Goal: Information Seeking & Learning: Find specific fact

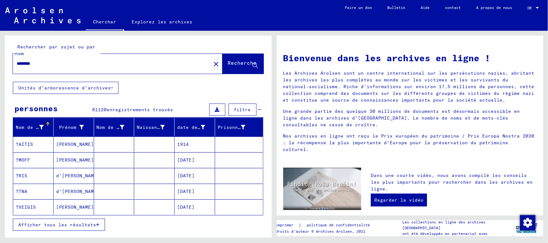
click at [48, 60] on input "********" at bounding box center [110, 63] width 186 height 7
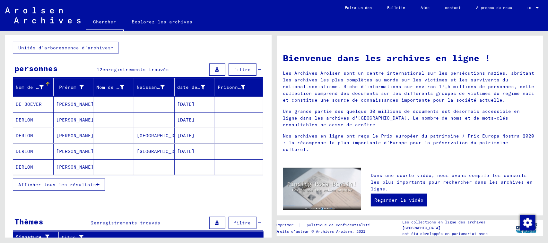
click at [64, 184] on font "Afficher tous les résultats" at bounding box center [57, 185] width 78 height 6
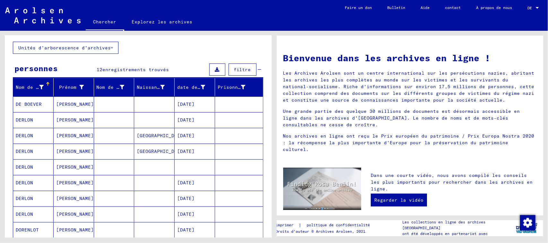
scroll to position [0, 0]
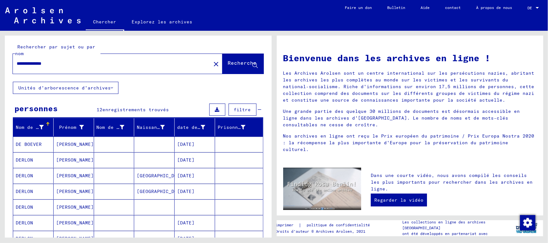
drag, startPoint x: 41, startPoint y: 63, endPoint x: 13, endPoint y: 71, distance: 28.4
click at [13, 71] on div "**********" at bounding box center [118, 64] width 210 height 20
type input "*"
type input "*******"
click at [228, 63] on font "Recherche" at bounding box center [242, 63] width 29 height 6
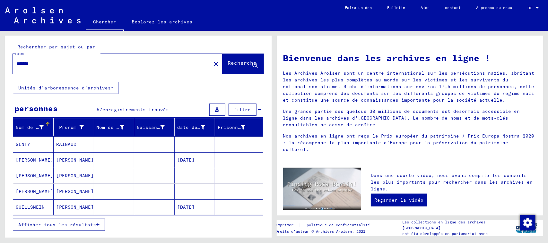
click at [61, 223] on font "Afficher tous les résultats" at bounding box center [57, 225] width 78 height 6
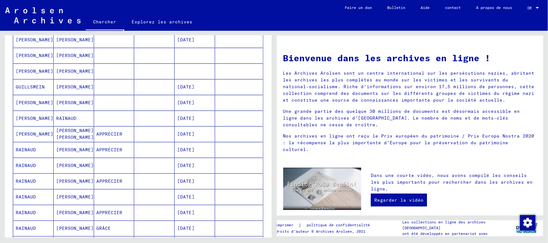
scroll to position [160, 0]
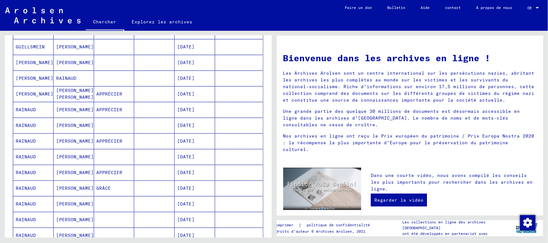
click at [42, 92] on font "[PERSON_NAME]" at bounding box center [35, 94] width 38 height 7
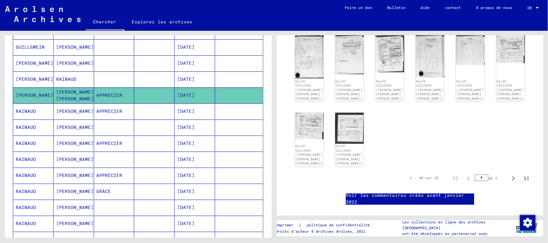
scroll to position [481, 0]
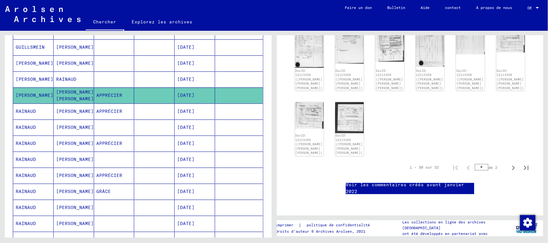
click at [99, 107] on mat-cell "APPRÉCIER" at bounding box center [114, 112] width 40 height 16
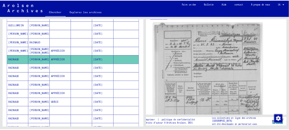
scroll to position [80, 0]
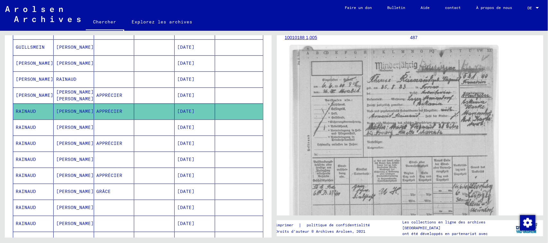
click at [403, 107] on img at bounding box center [394, 141] width 208 height 191
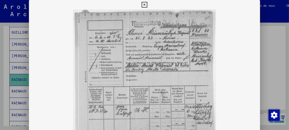
scroll to position [0, 0]
drag, startPoint x: 228, startPoint y: 128, endPoint x: 236, endPoint y: 102, distance: 27.3
click at [236, 102] on img at bounding box center [196, 102] width 315 height 179
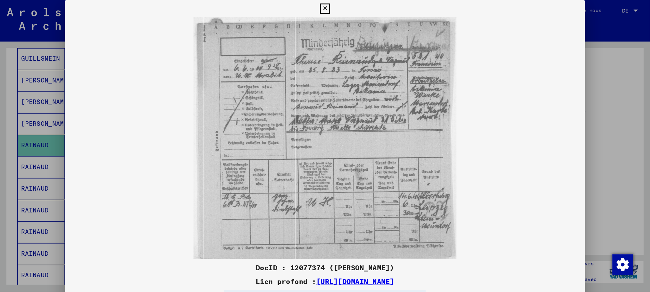
scroll to position [165, 0]
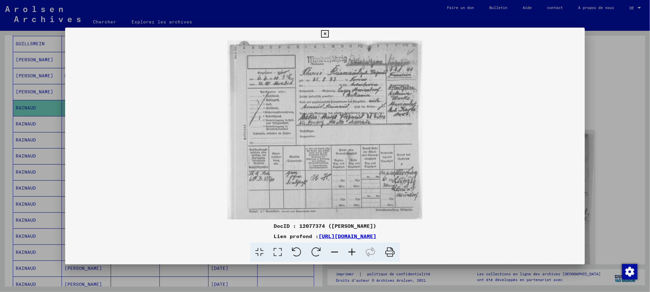
click at [391, 243] on icon at bounding box center [390, 253] width 20 height 20
click at [547, 193] on div at bounding box center [325, 146] width 650 height 292
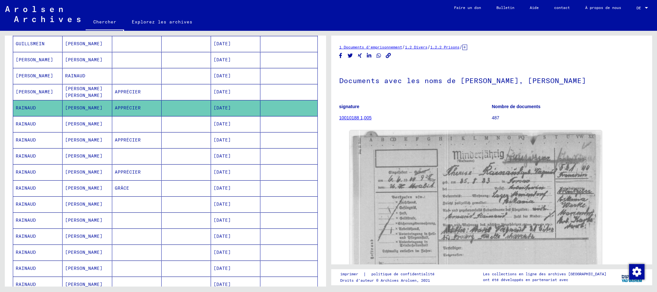
click at [43, 124] on mat-cell "RAINAUD" at bounding box center [37, 124] width 49 height 16
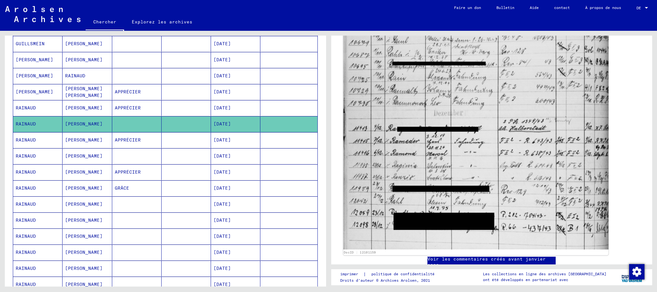
scroll to position [193, 0]
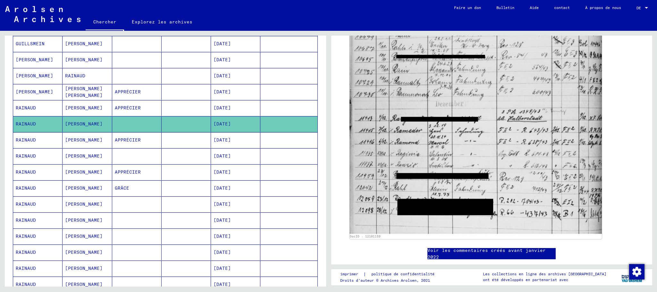
click at [168, 141] on mat-cell at bounding box center [186, 140] width 49 height 16
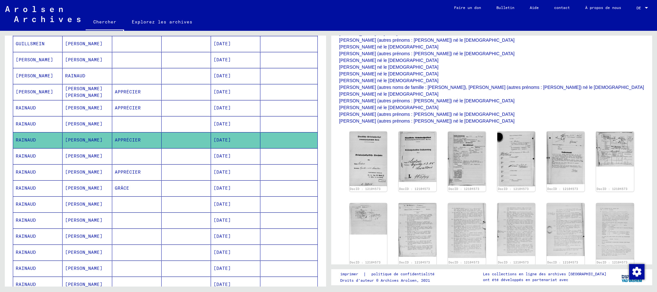
scroll to position [193, 0]
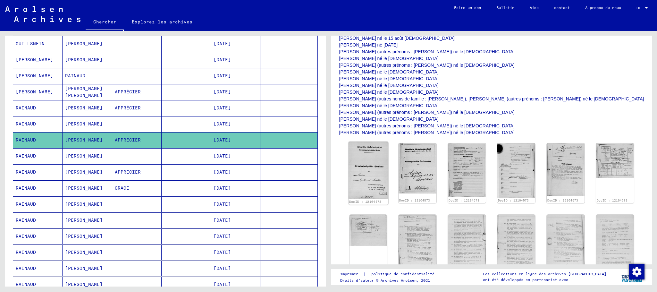
click at [367, 185] on img at bounding box center [369, 170] width 40 height 57
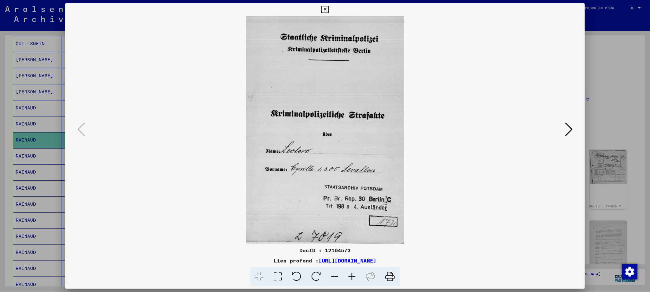
click at [547, 130] on icon at bounding box center [569, 129] width 8 height 15
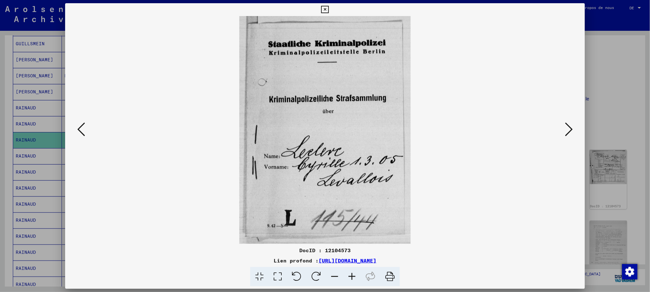
click at [547, 131] on icon at bounding box center [569, 129] width 8 height 15
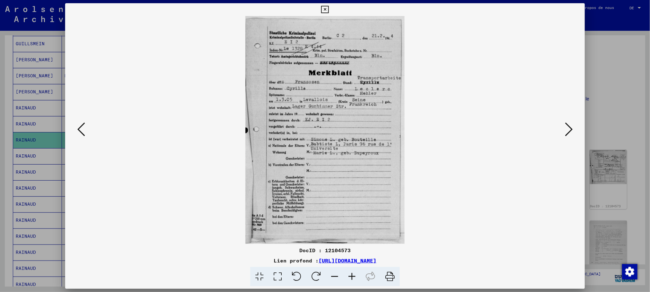
click at [547, 132] on icon at bounding box center [569, 129] width 8 height 15
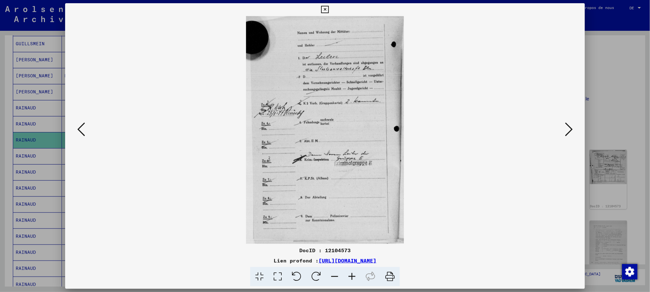
click at [547, 132] on icon at bounding box center [569, 129] width 8 height 15
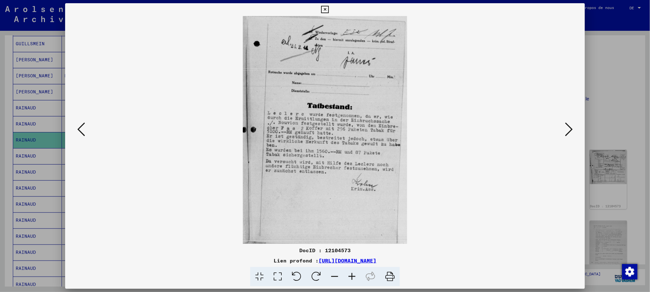
click at [547, 132] on icon at bounding box center [569, 129] width 8 height 15
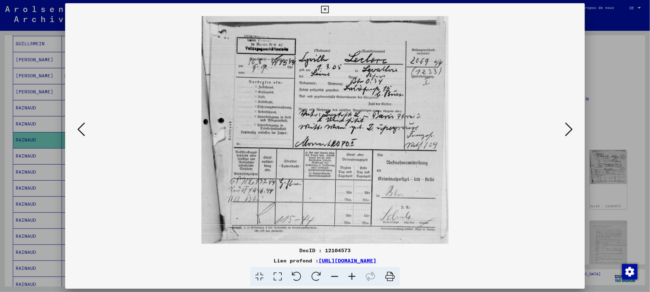
click at [547, 132] on icon at bounding box center [569, 129] width 8 height 15
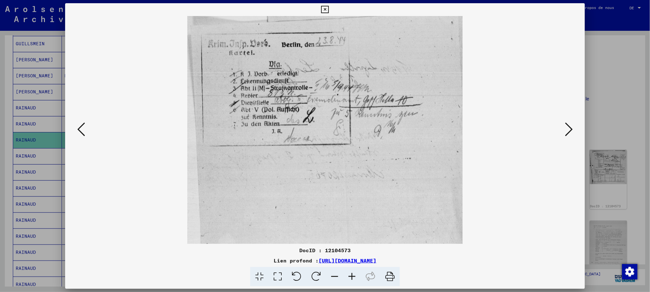
click at [547, 132] on icon at bounding box center [569, 129] width 8 height 15
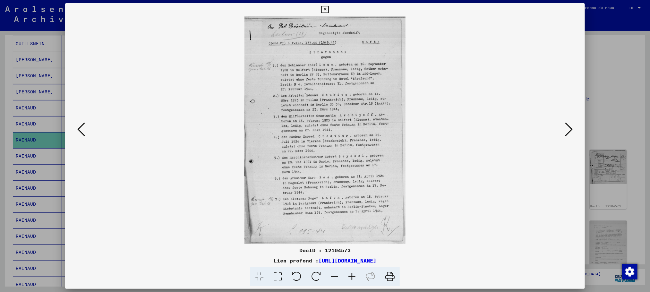
click at [547, 132] on icon at bounding box center [569, 129] width 8 height 15
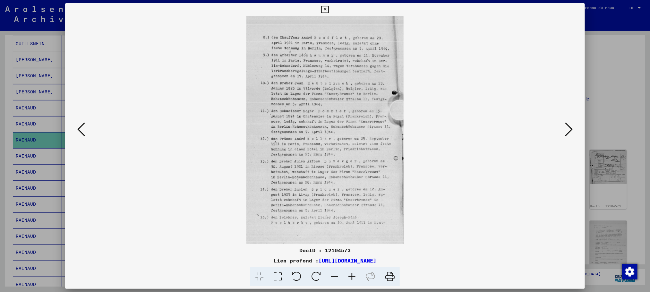
click at [547, 132] on icon at bounding box center [569, 129] width 8 height 15
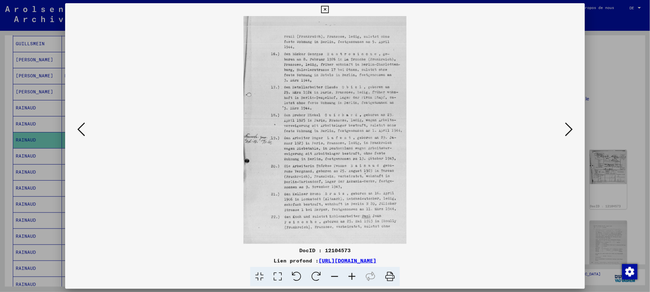
click at [547, 132] on icon at bounding box center [569, 129] width 8 height 15
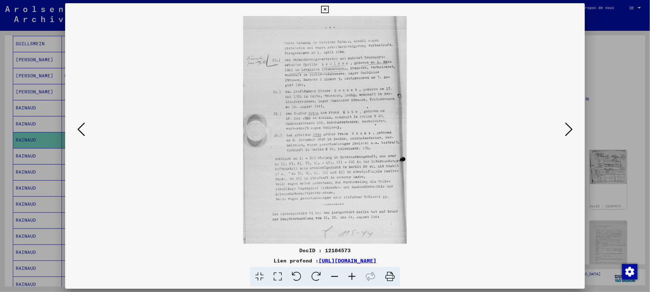
click at [547, 132] on icon at bounding box center [569, 129] width 8 height 15
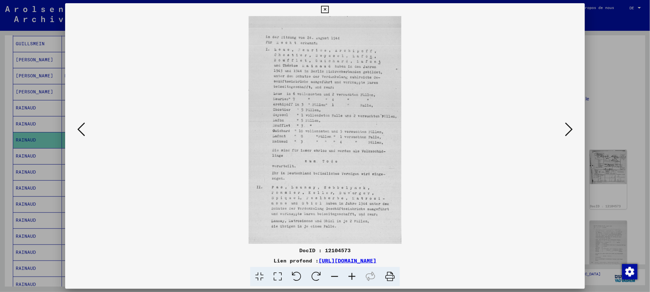
click at [547, 132] on icon at bounding box center [569, 129] width 8 height 15
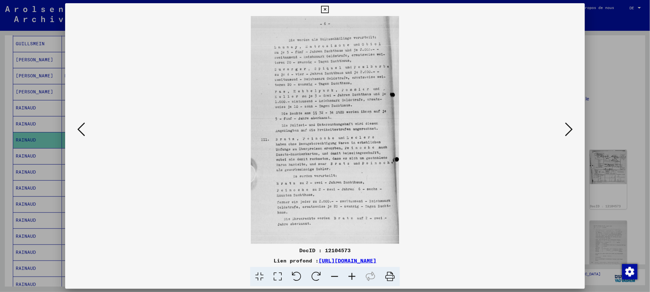
click at [547, 132] on icon at bounding box center [569, 129] width 8 height 15
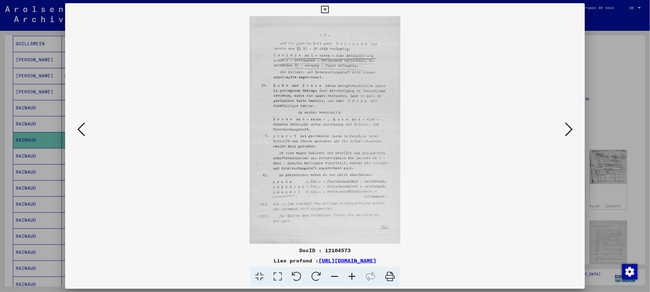
click at [547, 132] on icon at bounding box center [569, 129] width 8 height 15
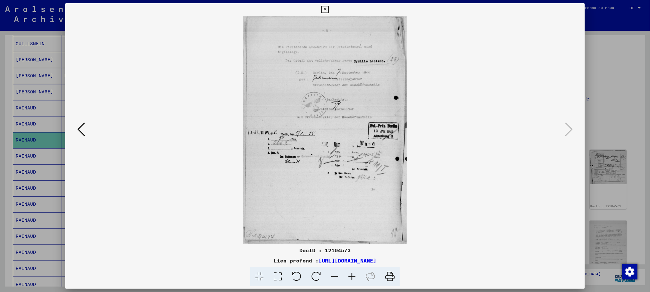
click at [547, 107] on div at bounding box center [325, 146] width 650 height 292
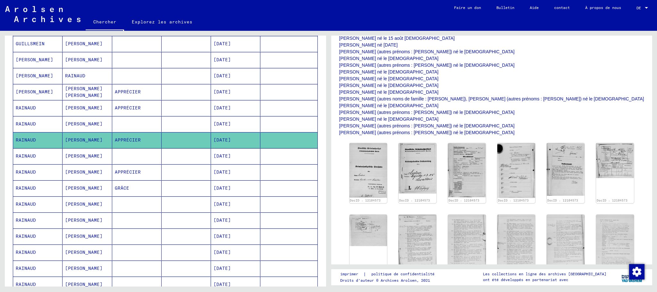
click at [124, 158] on mat-cell at bounding box center [136, 156] width 49 height 16
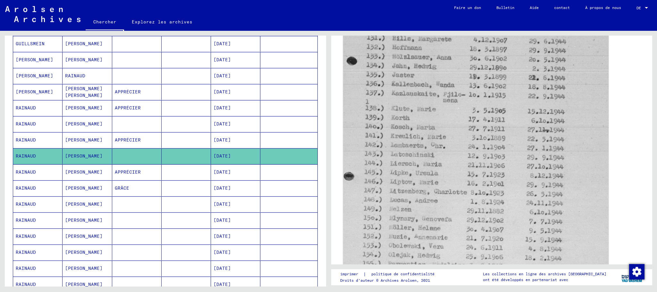
scroll to position [337, 0]
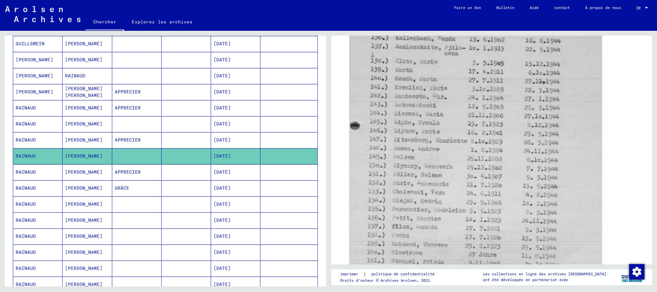
click at [177, 173] on mat-cell at bounding box center [186, 172] width 49 height 16
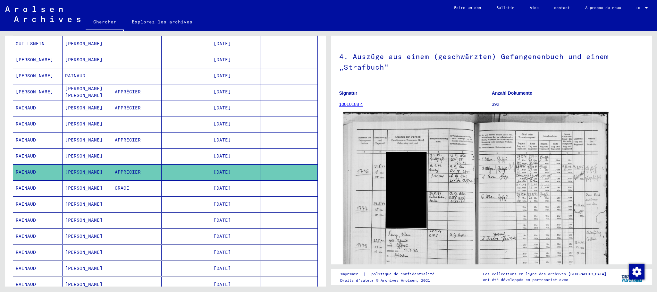
scroll to position [96, 0]
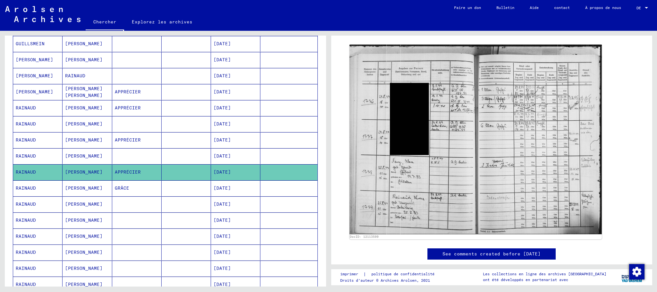
click at [177, 191] on mat-cell at bounding box center [186, 188] width 49 height 16
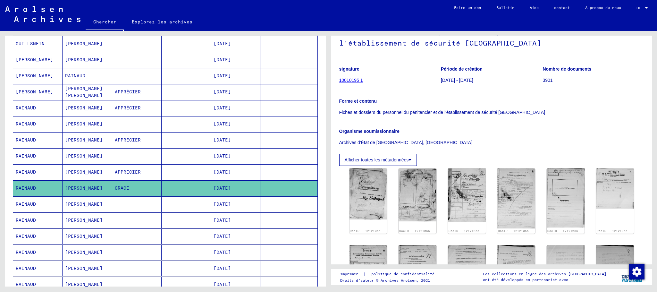
scroll to position [96, 0]
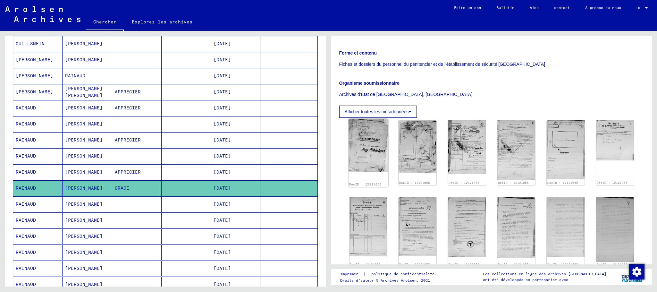
click at [361, 172] on div "DocID : 12121055" at bounding box center [369, 153] width 40 height 68
click at [370, 161] on img at bounding box center [369, 146] width 40 height 54
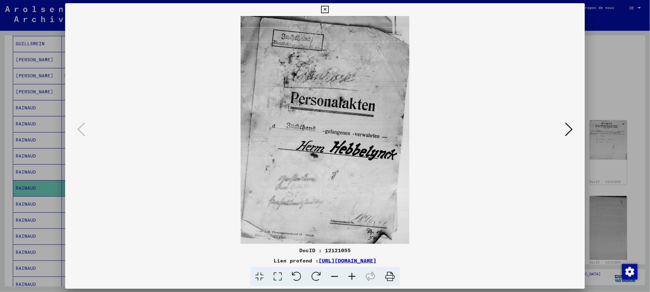
click at [547, 127] on icon at bounding box center [569, 129] width 8 height 15
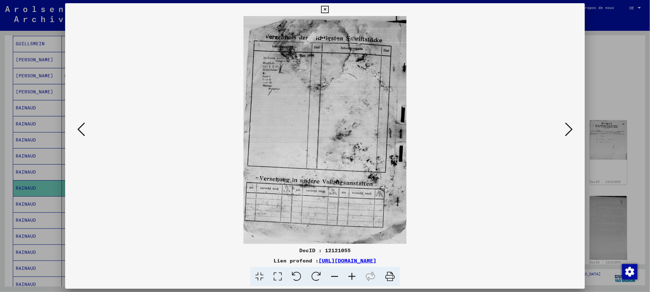
click at [547, 127] on icon at bounding box center [569, 129] width 8 height 15
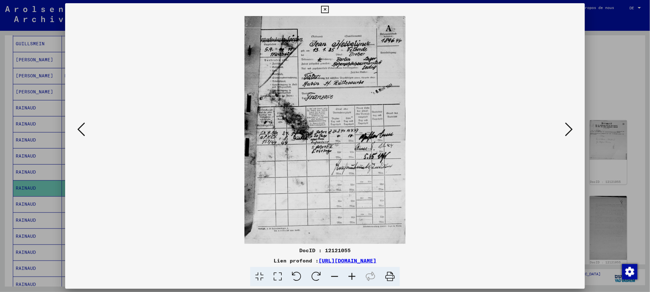
click at [547, 127] on icon at bounding box center [569, 129] width 8 height 15
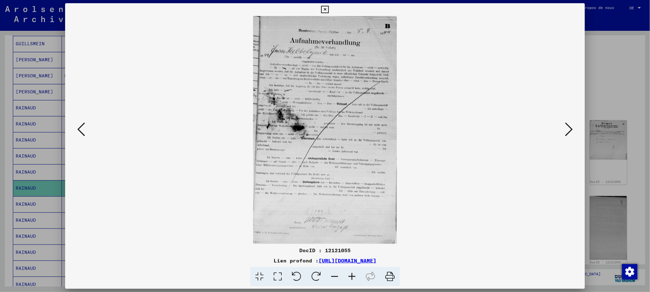
click at [547, 127] on icon at bounding box center [569, 129] width 8 height 15
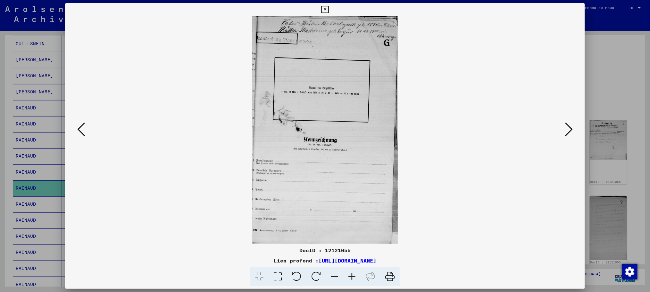
click at [547, 127] on icon at bounding box center [569, 129] width 8 height 15
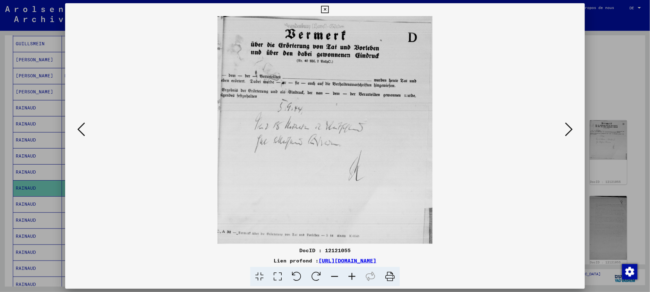
drag, startPoint x: 574, startPoint y: 127, endPoint x: 503, endPoint y: 140, distance: 72.0
click at [503, 140] on div at bounding box center [325, 130] width 520 height 228
click at [547, 127] on icon at bounding box center [569, 129] width 8 height 15
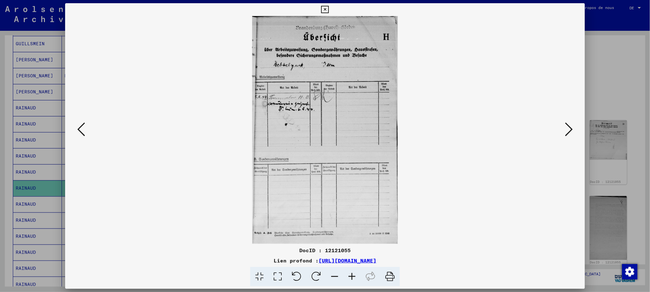
click at [547, 127] on icon at bounding box center [569, 129] width 8 height 15
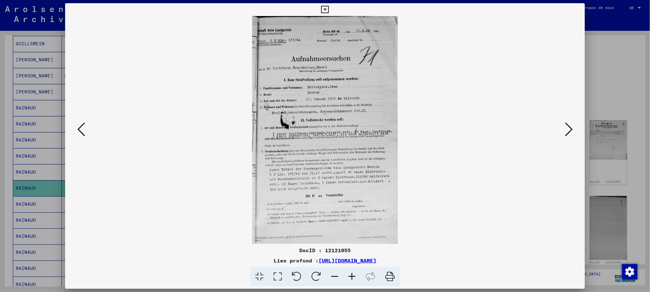
click at [547, 127] on icon at bounding box center [569, 129] width 8 height 15
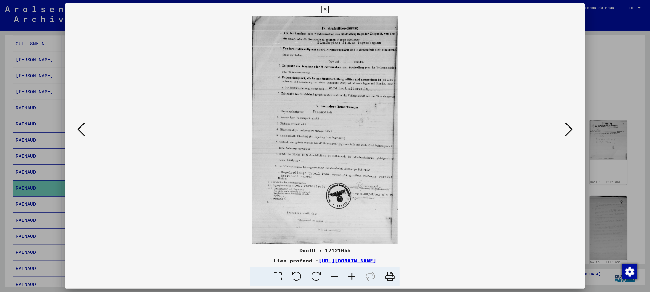
click at [547, 127] on icon at bounding box center [569, 129] width 8 height 15
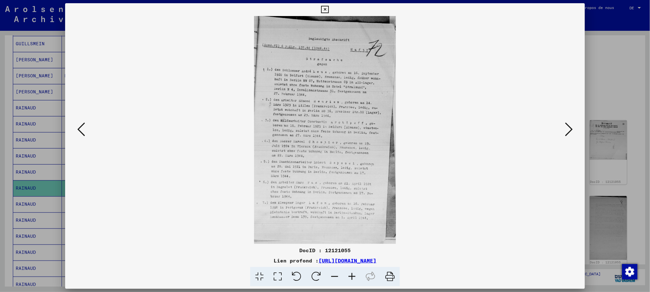
click at [547, 127] on icon at bounding box center [569, 129] width 8 height 15
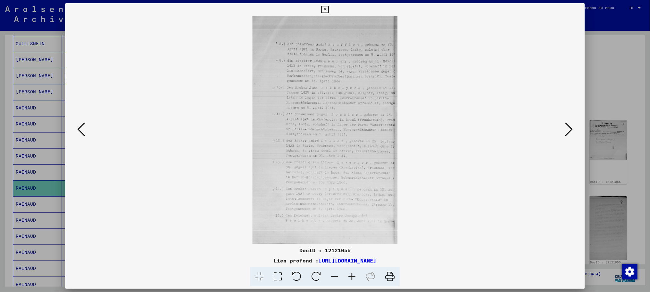
click at [547, 127] on icon at bounding box center [569, 129] width 8 height 15
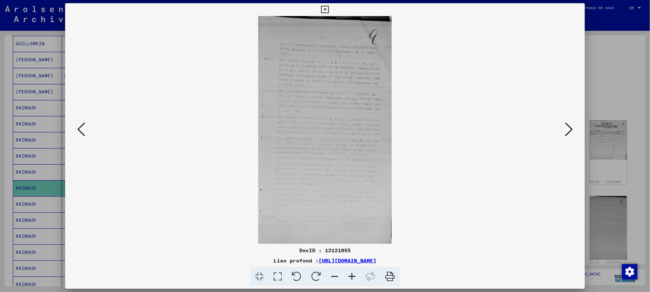
click at [547, 127] on icon at bounding box center [569, 129] width 8 height 15
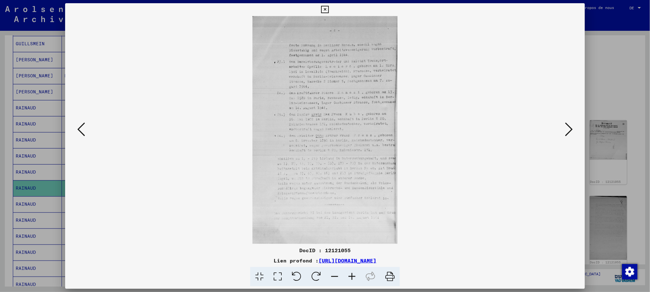
click at [547, 127] on icon at bounding box center [569, 129] width 8 height 15
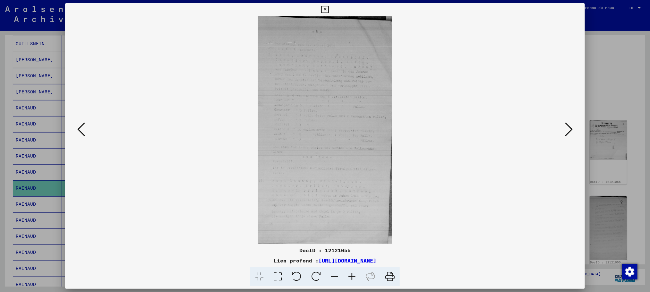
click at [547, 127] on icon at bounding box center [569, 129] width 8 height 15
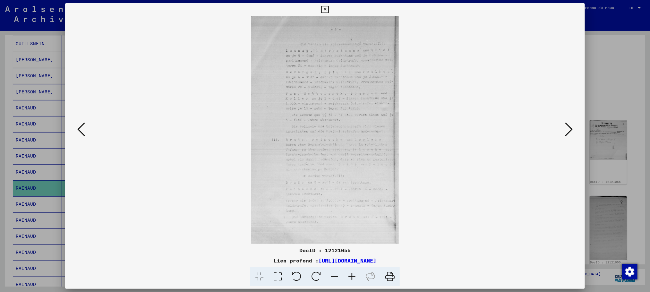
click at [547, 127] on icon at bounding box center [569, 129] width 8 height 15
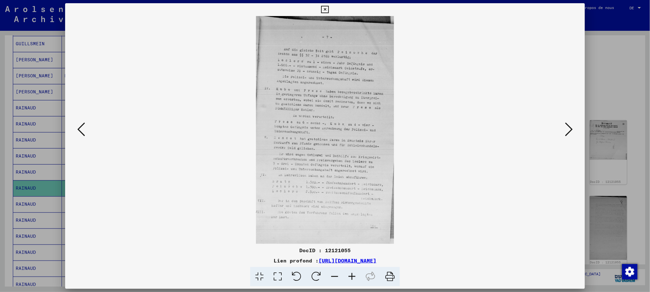
click at [547, 127] on icon at bounding box center [569, 129] width 8 height 15
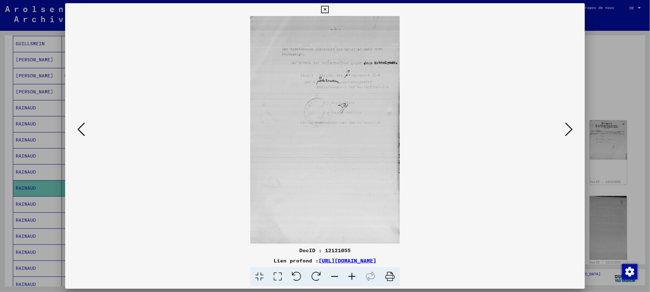
click at [547, 127] on icon at bounding box center [569, 129] width 8 height 15
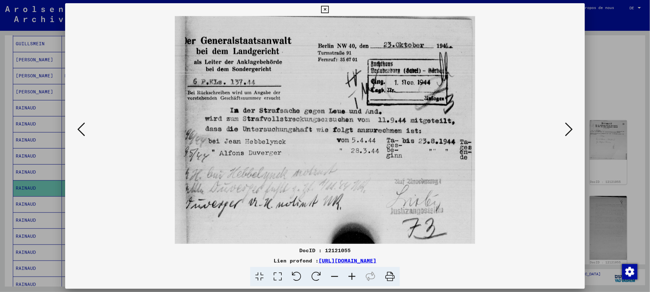
click at [547, 127] on icon at bounding box center [569, 129] width 8 height 15
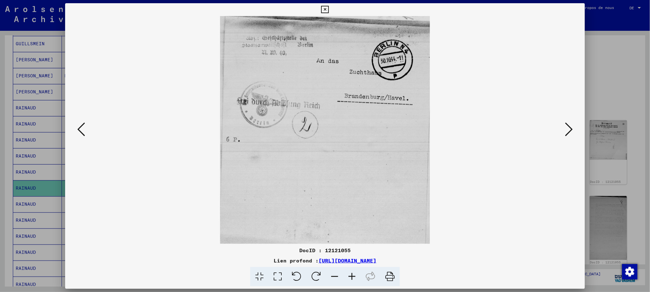
click at [547, 130] on icon at bounding box center [569, 129] width 8 height 15
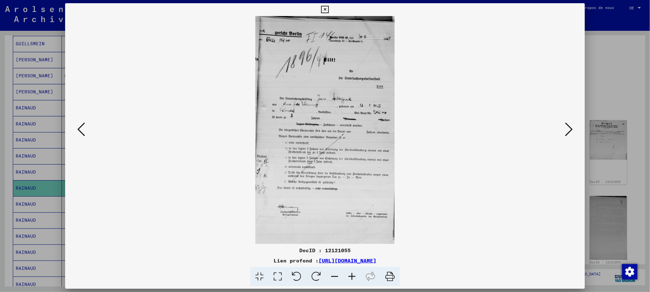
click at [547, 130] on icon at bounding box center [569, 129] width 8 height 15
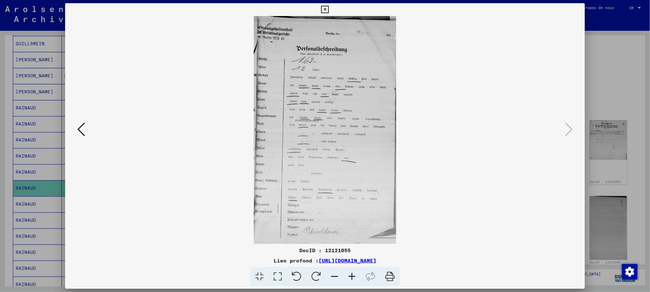
click at [547, 75] on div at bounding box center [325, 146] width 650 height 292
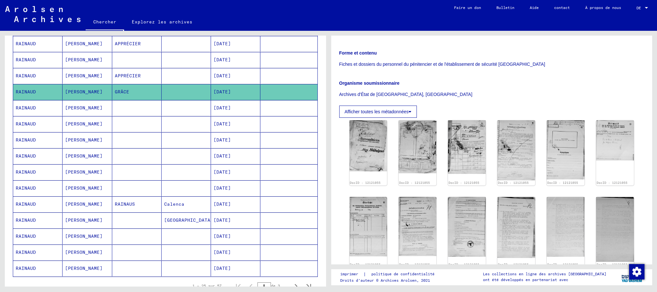
scroll to position [309, 0]
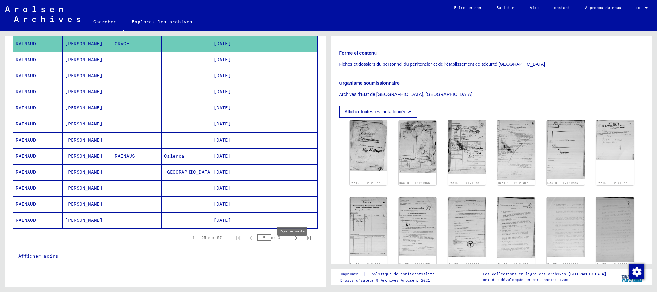
click at [292, 243] on icon "Page suivante" at bounding box center [296, 238] width 9 height 9
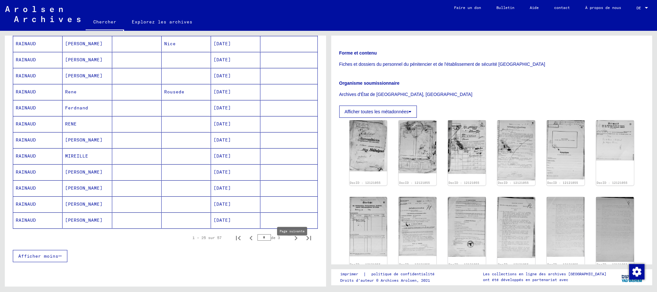
type input "*"
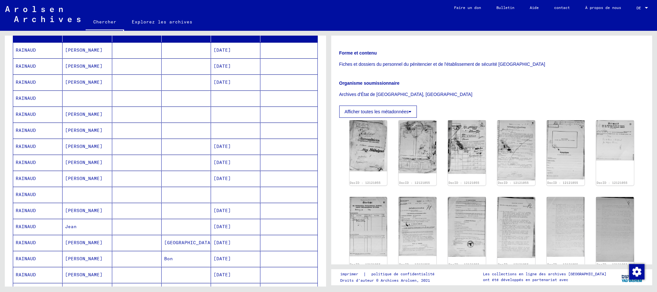
scroll to position [96, 0]
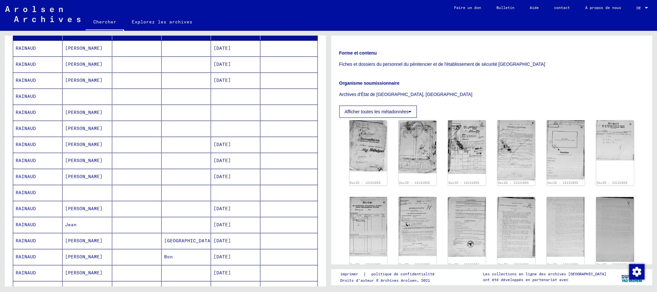
click at [78, 97] on mat-cell at bounding box center [87, 97] width 49 height 16
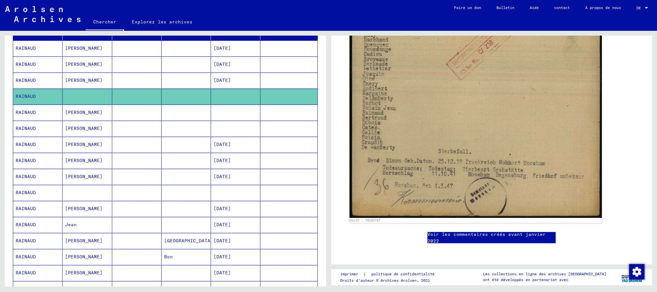
scroll to position [385, 0]
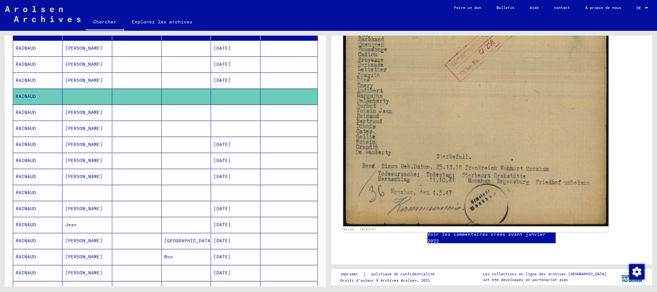
click at [476, 74] on img at bounding box center [475, 40] width 265 height 373
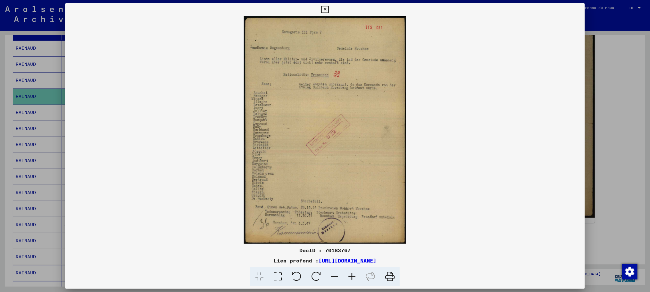
click at [391, 243] on icon at bounding box center [390, 277] width 20 height 20
click at [547, 104] on div at bounding box center [325, 146] width 650 height 292
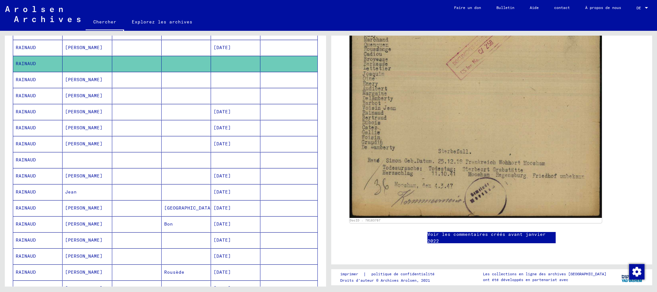
scroll to position [144, 0]
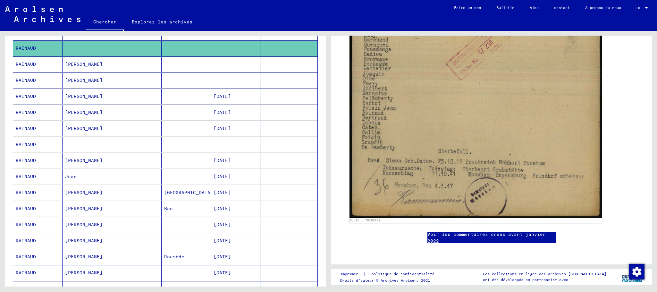
drag, startPoint x: 99, startPoint y: 138, endPoint x: 93, endPoint y: 125, distance: 13.8
click at [93, 125] on mat-table "Nom de famille Prénom Nom de naissance Naissance date de naissance Prisonnier #…" at bounding box center [165, 184] width 305 height 420
click at [90, 148] on mat-cell at bounding box center [87, 145] width 49 height 16
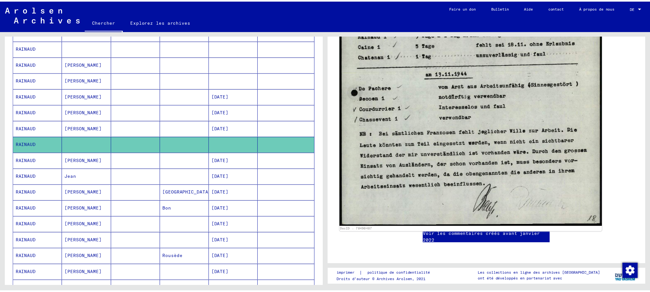
scroll to position [433, 0]
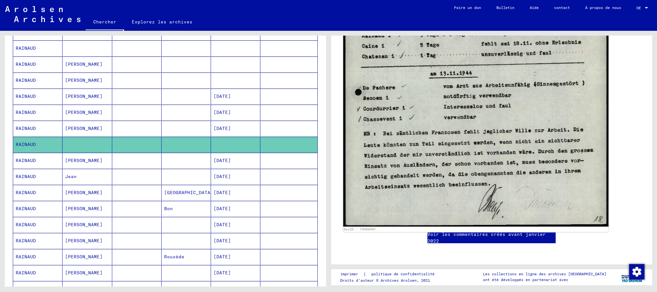
click at [535, 121] on img at bounding box center [475, 40] width 265 height 371
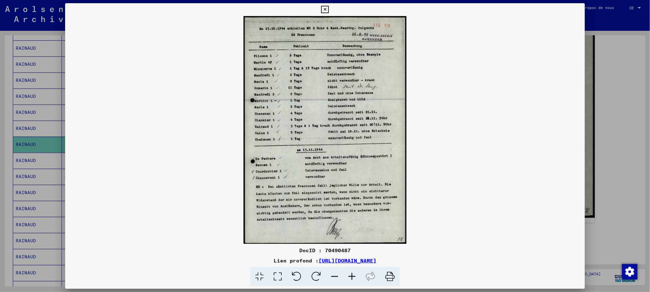
click at [392, 243] on icon at bounding box center [390, 277] width 20 height 20
click at [547, 104] on div at bounding box center [325, 146] width 650 height 292
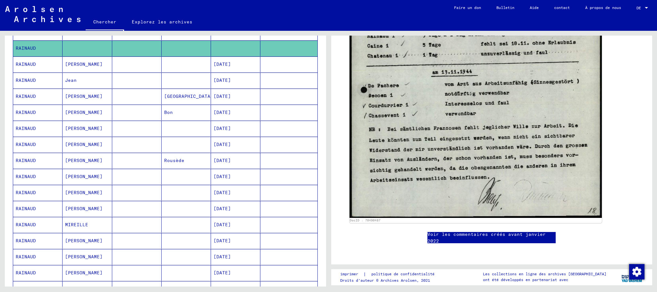
scroll to position [289, 0]
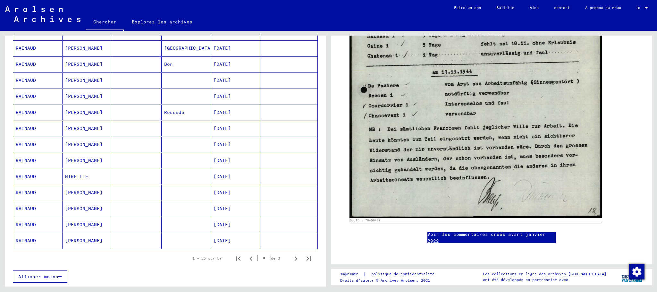
click at [136, 183] on mat-cell at bounding box center [136, 177] width 49 height 16
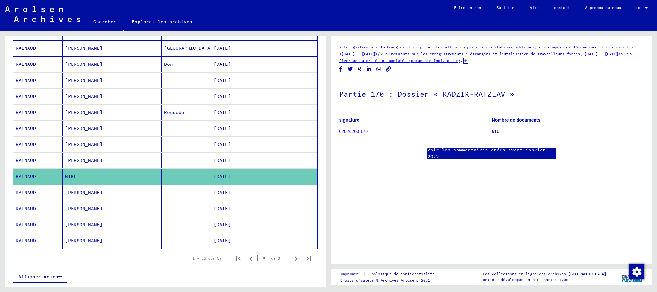
click at [348, 131] on font "02020203 170" at bounding box center [353, 131] width 29 height 5
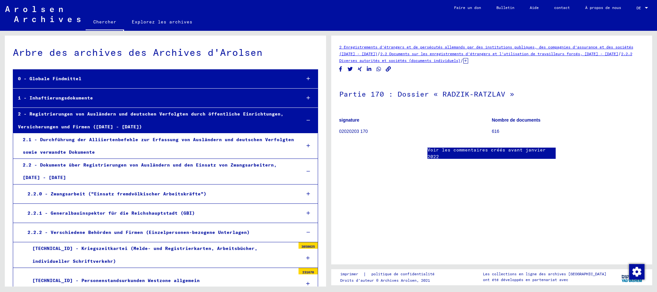
scroll to position [8785, 0]
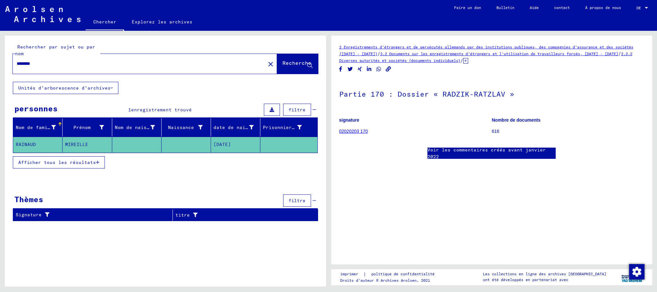
click at [36, 141] on mat-cell "RAINAUD" at bounding box center [37, 145] width 49 height 16
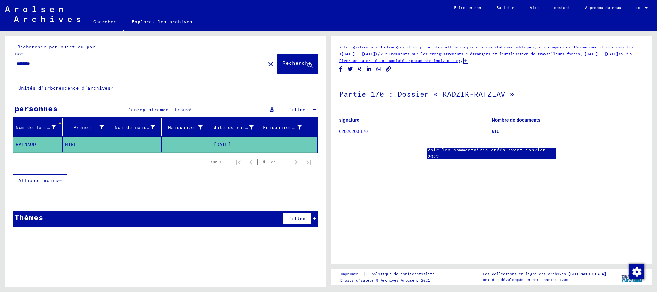
click at [44, 181] on font "Afficher moins" at bounding box center [38, 180] width 40 height 6
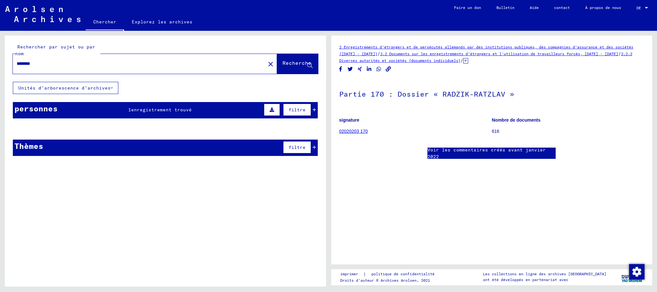
type input "*******"
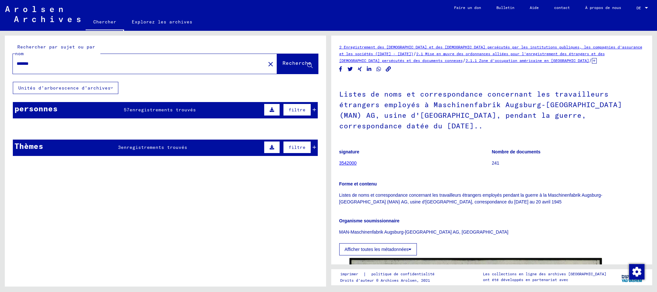
click at [157, 142] on mat-cell at bounding box center [136, 145] width 49 height 16
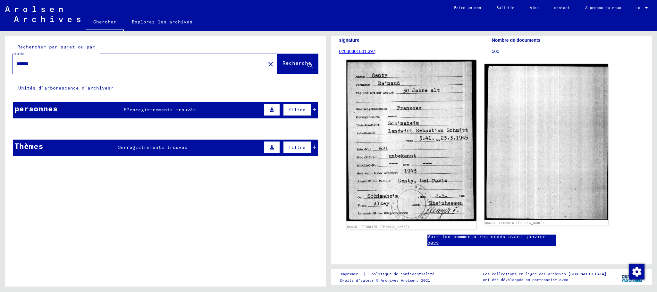
scroll to position [96, 0]
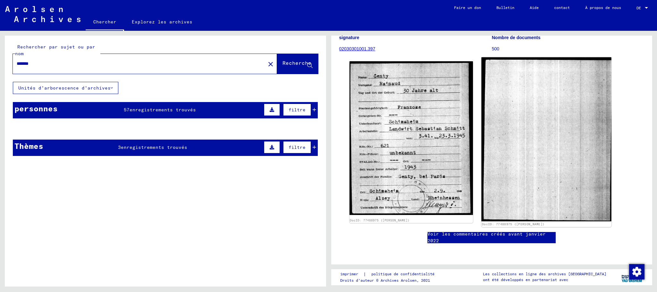
click at [547, 152] on img at bounding box center [547, 139] width 130 height 164
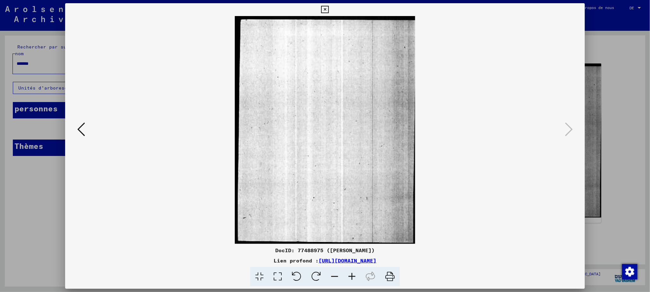
click at [547, 125] on div at bounding box center [325, 130] width 520 height 228
click at [87, 129] on img at bounding box center [325, 130] width 476 height 228
click at [77, 128] on icon at bounding box center [81, 129] width 8 height 15
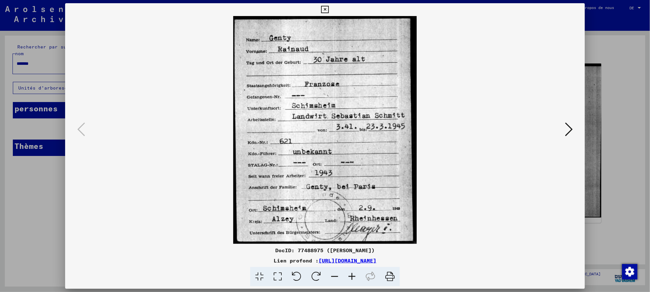
click at [547, 129] on icon at bounding box center [569, 129] width 8 height 15
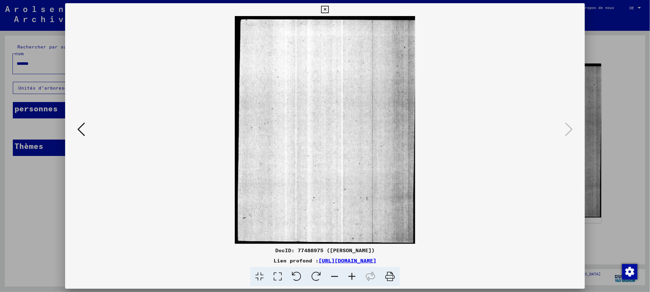
click at [75, 127] on button at bounding box center [81, 130] width 12 height 18
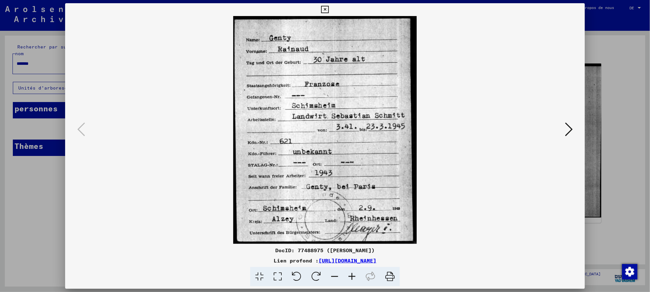
click at [547, 128] on div at bounding box center [325, 146] width 650 height 292
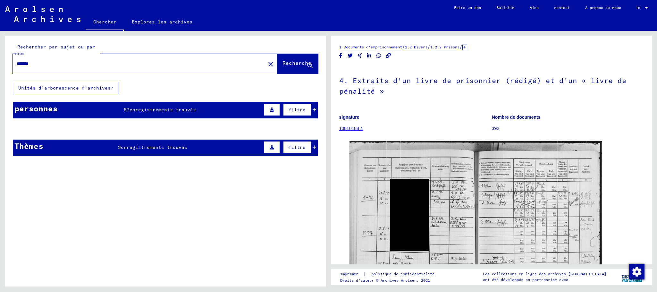
click at [82, 114] on div "personnes 57 enregistrements trouvés filtre" at bounding box center [165, 110] width 305 height 16
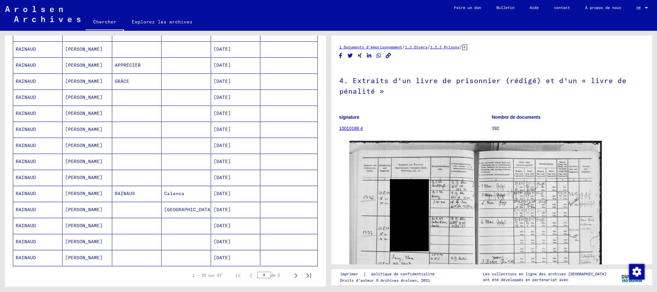
scroll to position [289, 0]
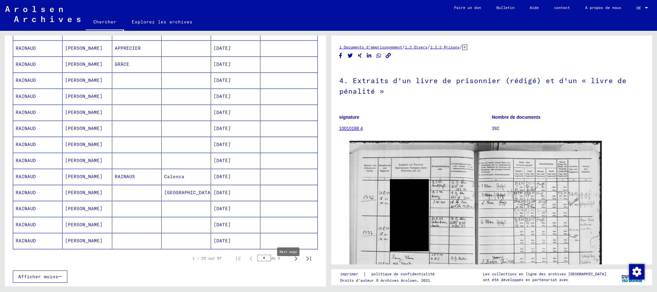
click at [295, 243] on icon "Page suivante" at bounding box center [296, 258] width 3 height 4
click at [93, 182] on mat-cell "MIREILLE" at bounding box center [87, 177] width 49 height 16
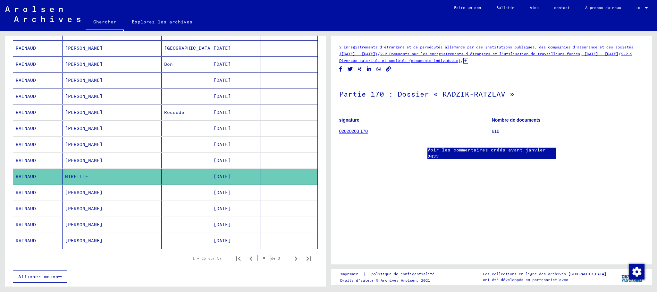
click at [98, 243] on mat-cell "[PERSON_NAME]" at bounding box center [87, 241] width 49 height 16
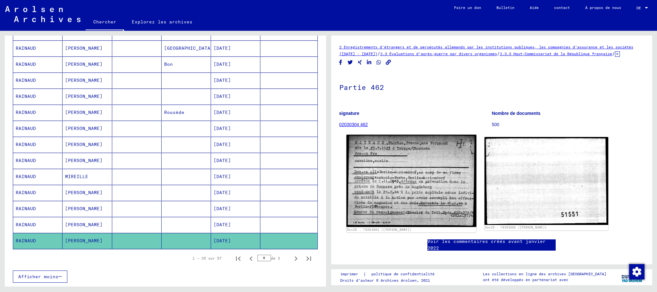
click at [396, 206] on img at bounding box center [412, 181] width 130 height 92
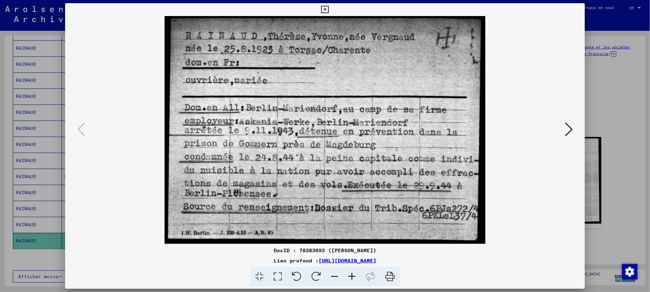
click at [453, 222] on img at bounding box center [325, 130] width 476 height 228
click at [547, 130] on icon at bounding box center [569, 129] width 8 height 15
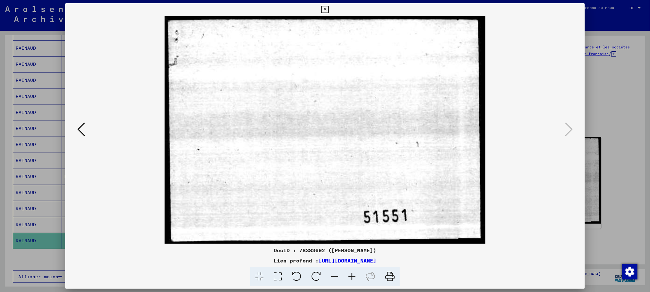
click at [547, 138] on div at bounding box center [325, 146] width 650 height 292
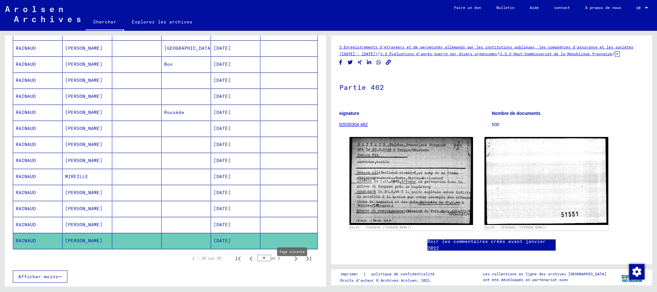
click at [292, 243] on icon "Page suivante" at bounding box center [296, 258] width 9 height 9
type input "*"
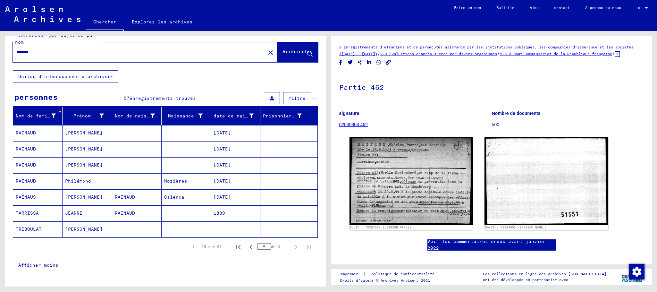
scroll to position [11, 0]
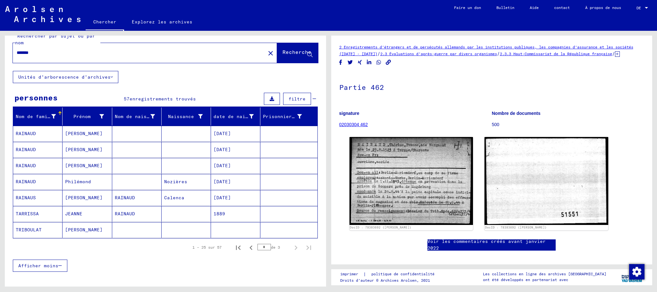
click at [96, 131] on mat-cell "[PERSON_NAME]" at bounding box center [87, 134] width 49 height 16
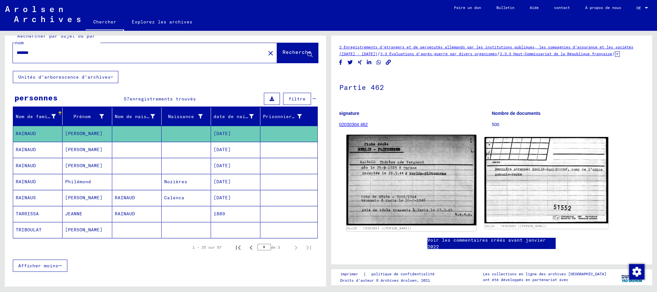
click at [420, 218] on img at bounding box center [412, 180] width 130 height 91
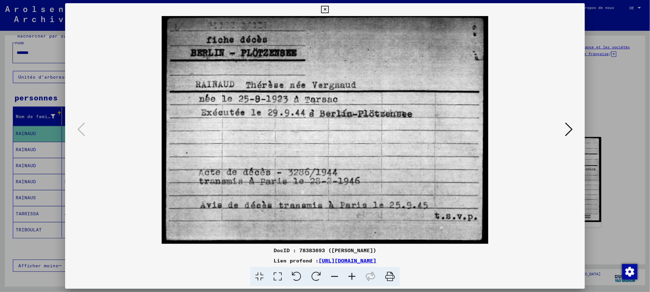
click at [547, 131] on icon at bounding box center [569, 129] width 8 height 15
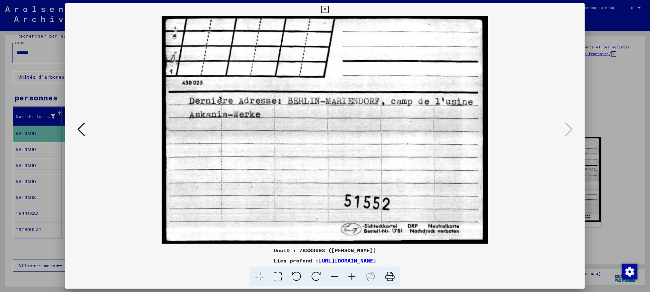
click at [388, 243] on icon at bounding box center [390, 277] width 20 height 20
click at [87, 128] on img at bounding box center [325, 130] width 476 height 228
click at [78, 128] on icon at bounding box center [81, 129] width 8 height 15
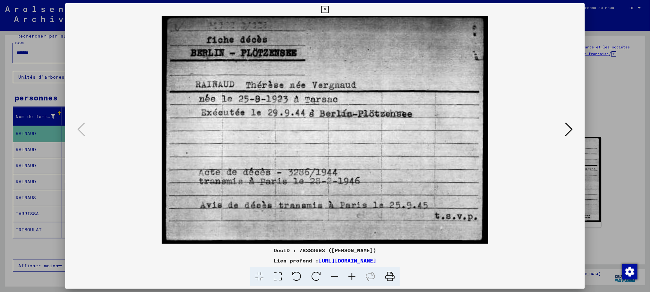
click at [388, 243] on icon at bounding box center [390, 277] width 20 height 20
click at [547, 131] on icon at bounding box center [569, 129] width 8 height 15
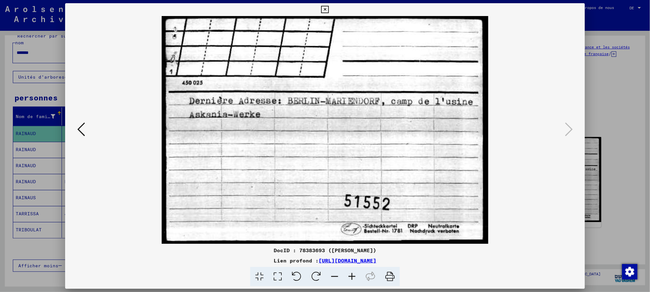
click at [547, 141] on div at bounding box center [325, 146] width 650 height 292
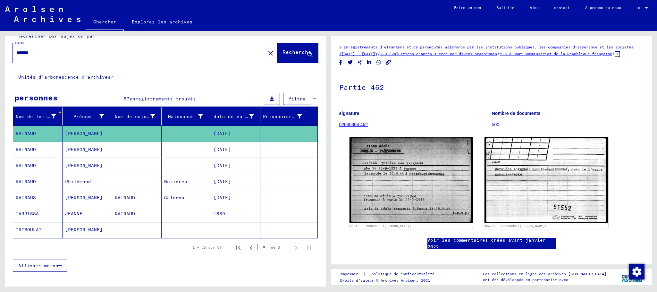
click at [100, 150] on font "[PERSON_NAME]" at bounding box center [84, 150] width 38 height 6
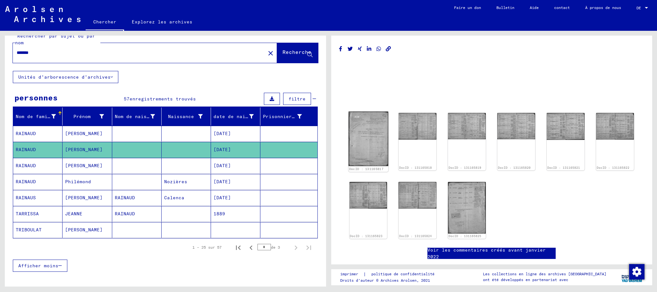
click at [362, 144] on img at bounding box center [369, 139] width 40 height 55
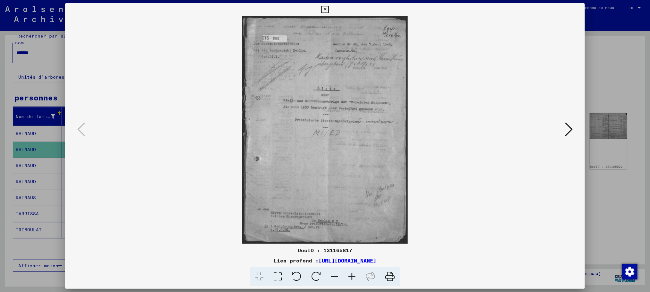
click at [547, 125] on icon at bounding box center [569, 129] width 8 height 15
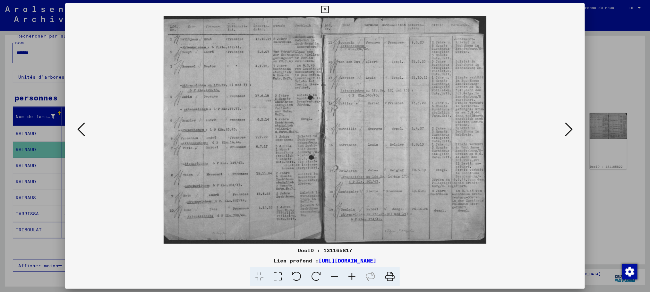
click at [547, 125] on icon at bounding box center [569, 129] width 8 height 15
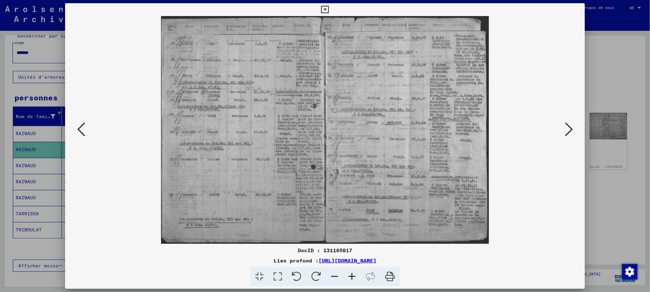
click at [547, 125] on icon at bounding box center [569, 129] width 8 height 15
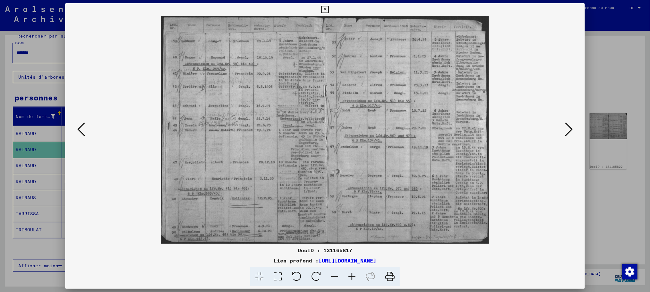
click at [547, 125] on icon at bounding box center [569, 129] width 8 height 15
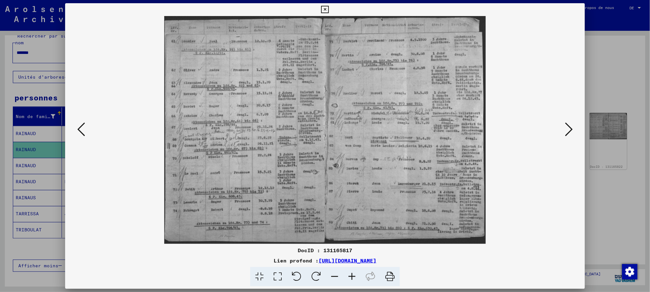
click at [547, 125] on icon at bounding box center [569, 129] width 8 height 15
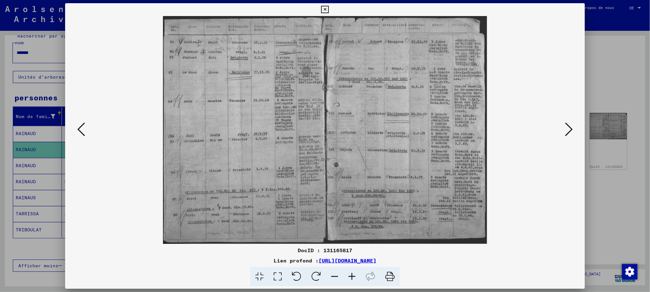
click at [547, 125] on icon at bounding box center [569, 129] width 8 height 15
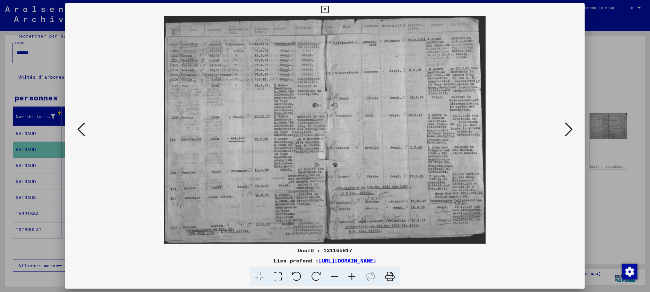
click at [547, 125] on icon at bounding box center [569, 129] width 8 height 15
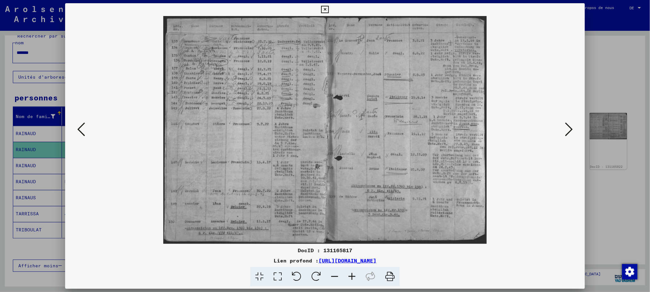
click at [547, 125] on icon at bounding box center [569, 129] width 8 height 15
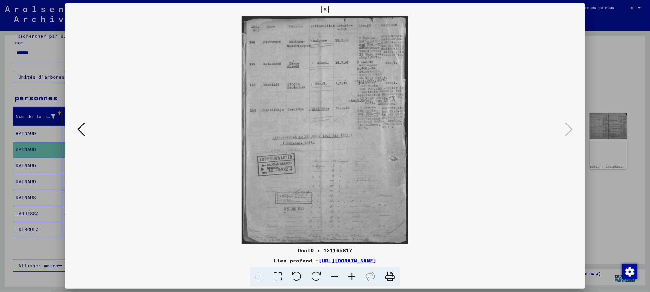
click at [77, 127] on icon at bounding box center [81, 129] width 8 height 15
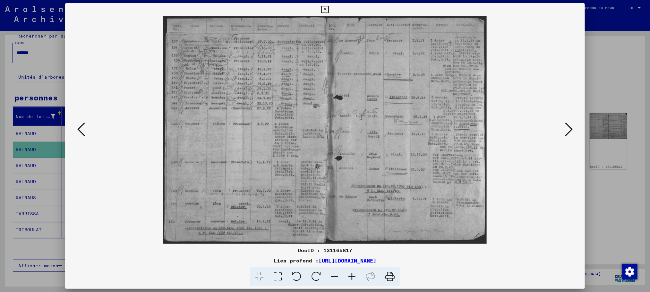
click at [547, 190] on div at bounding box center [325, 146] width 650 height 292
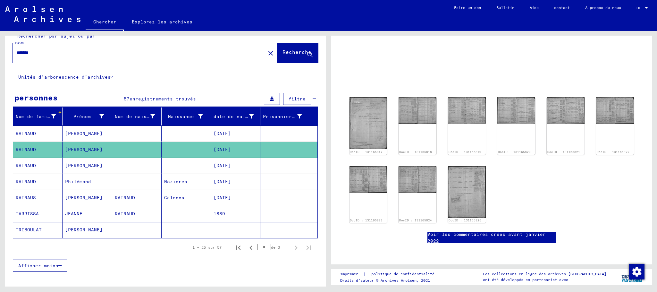
scroll to position [96, 0]
click at [43, 166] on mat-cell "RAINAUD" at bounding box center [37, 166] width 49 height 16
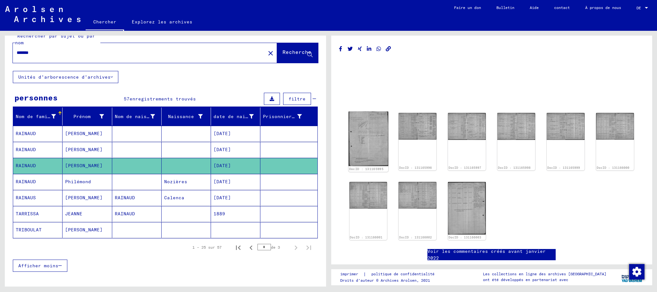
click at [380, 150] on img at bounding box center [369, 139] width 40 height 55
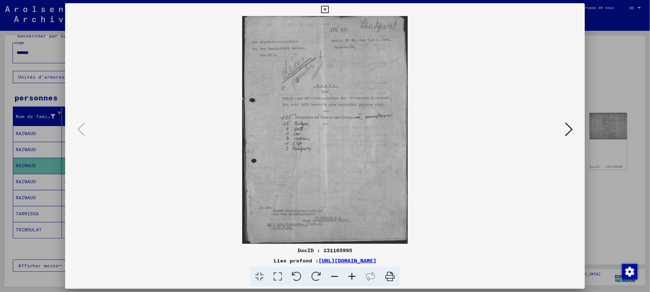
drag, startPoint x: 609, startPoint y: 184, endPoint x: 577, endPoint y: 183, distance: 32.7
click at [547, 184] on div at bounding box center [325, 146] width 650 height 292
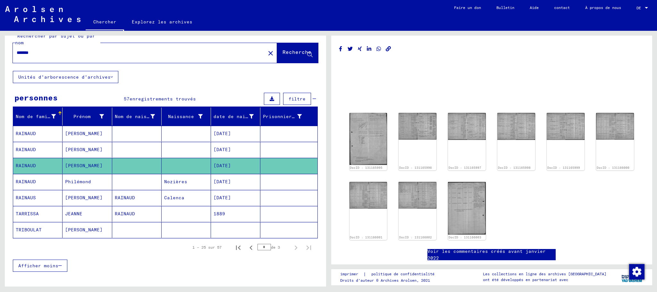
click at [251, 74] on div "Rechercher par sujet ou par nom ******* close Recherche Unités d'arborescence d…" at bounding box center [166, 171] width 322 height 293
